Goal: Task Accomplishment & Management: Use online tool/utility

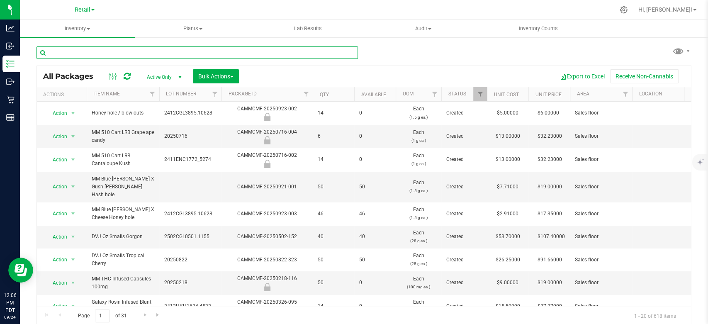
click at [191, 53] on input "text" at bounding box center [196, 52] width 321 height 12
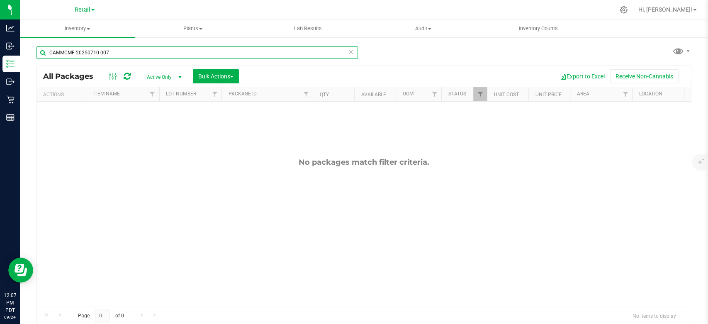
type input "CAMMCMF-20250710-007"
click at [160, 79] on span "Active Only" at bounding box center [163, 77] width 46 height 12
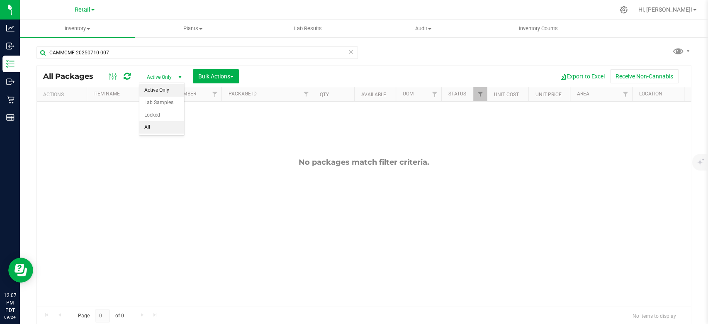
click at [156, 125] on li "All" at bounding box center [161, 127] width 45 height 12
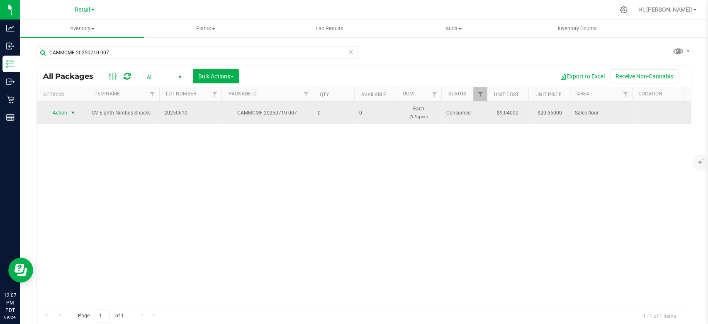
click at [66, 116] on span "Action" at bounding box center [56, 113] width 22 height 12
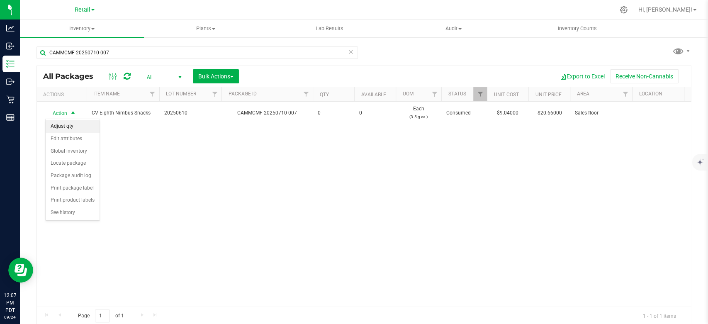
click at [75, 127] on li "Adjust qty" at bounding box center [73, 126] width 54 height 12
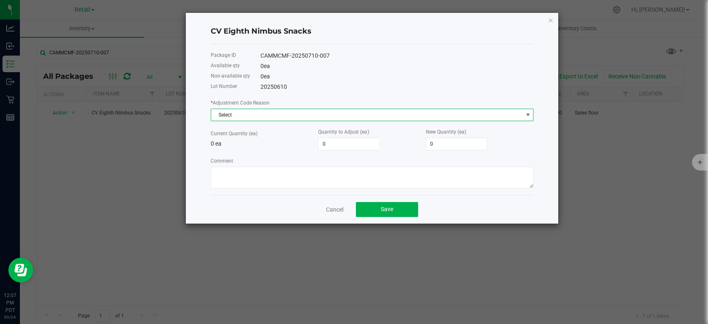
click at [248, 113] on span "Select" at bounding box center [366, 115] width 311 height 12
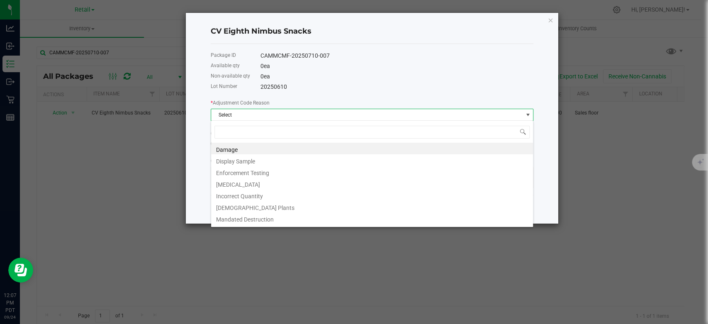
scroll to position [12, 322]
click at [233, 193] on li "Incorrect Quantity" at bounding box center [372, 195] width 322 height 12
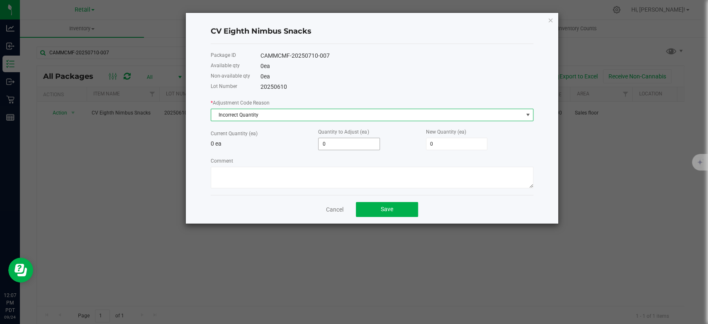
click at [339, 139] on input "0" at bounding box center [348, 144] width 61 height 12
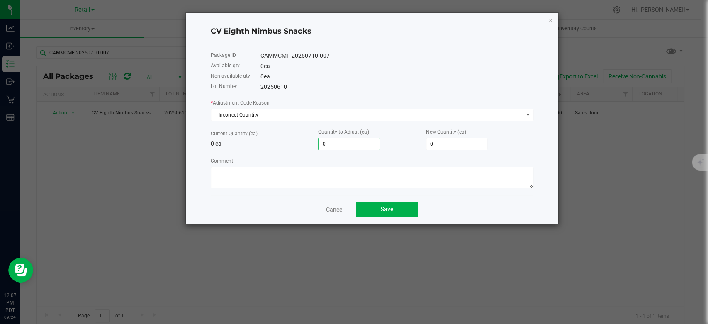
type input "2"
type input "24"
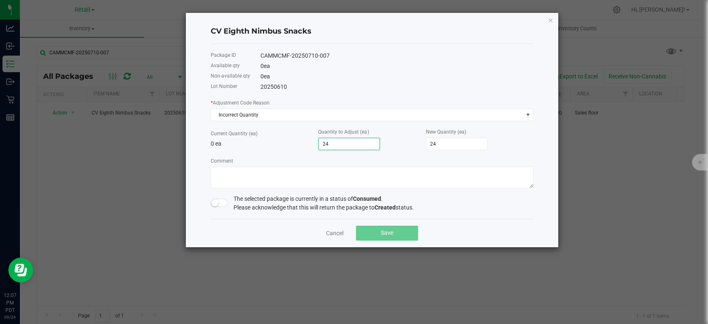
type input "24"
click at [272, 156] on div "Comment" at bounding box center [372, 172] width 323 height 32
click at [220, 205] on span at bounding box center [219, 203] width 17 height 8
click at [382, 230] on span "Save" at bounding box center [387, 232] width 12 height 7
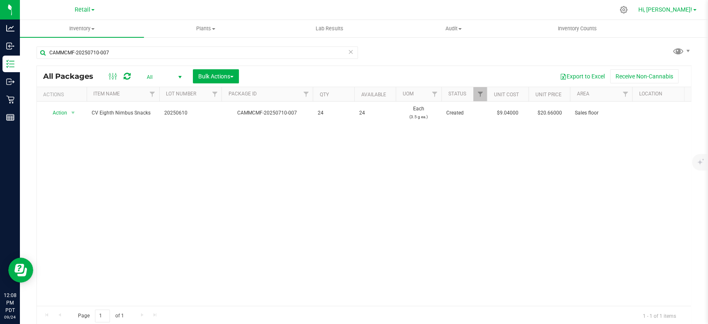
click at [674, 9] on span "Hi, [PERSON_NAME]!" at bounding box center [665, 9] width 54 height 7
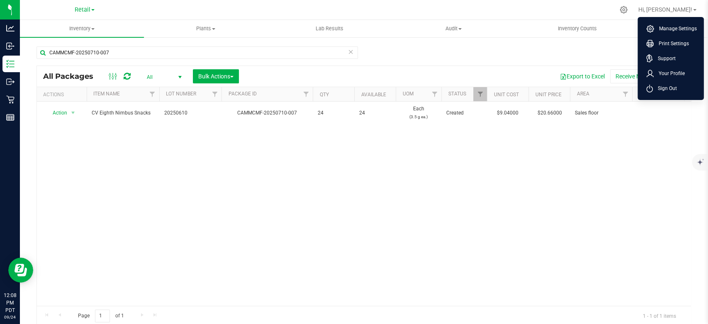
click at [661, 91] on span "Sign Out" at bounding box center [665, 88] width 24 height 8
